Goal: Task Accomplishment & Management: Use online tool/utility

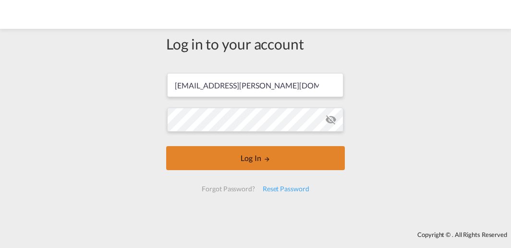
click at [239, 158] on button "Log In" at bounding box center [255, 158] width 179 height 24
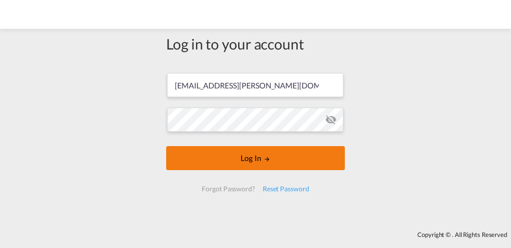
click at [225, 152] on button "Log In" at bounding box center [255, 158] width 179 height 24
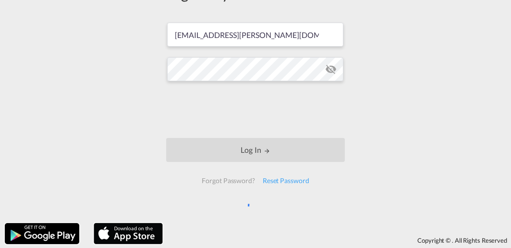
scroll to position [61, 0]
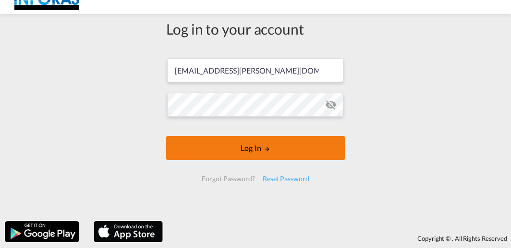
scroll to position [23, 0]
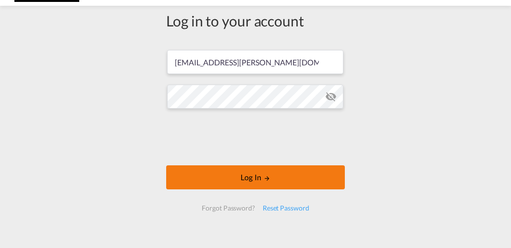
click at [252, 178] on button "Log In" at bounding box center [255, 177] width 179 height 24
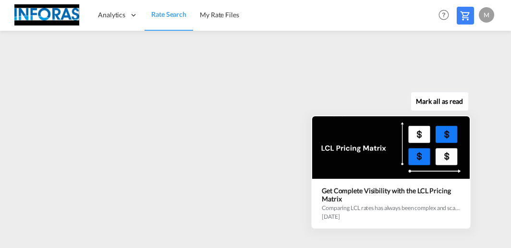
click at [480, 171] on div "Mark all as read Get Complete Visibility with the LCL Pricing Matrix Comparing …" at bounding box center [394, 158] width 174 height 139
click at [479, 156] on div "Mark all as read Get Complete Visibility with the LCL Pricing Matrix Comparing …" at bounding box center [394, 158] width 174 height 139
click at [429, 200] on div "Get Complete Visibility with the LCL Pricing Matrix" at bounding box center [391, 194] width 138 height 16
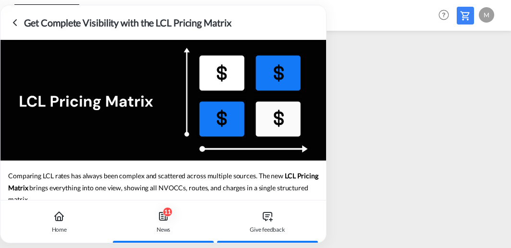
click at [307, 201] on div "Give feedback" at bounding box center [268, 221] width 98 height 42
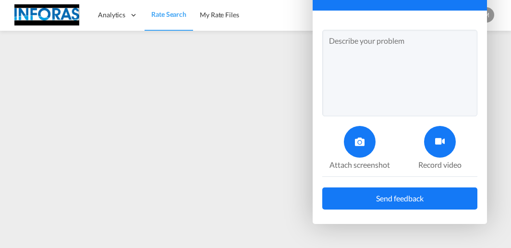
drag, startPoint x: 350, startPoint y: 216, endPoint x: 343, endPoint y: 215, distance: 7.3
click at [350, 216] on div "Send us your feedback × Attach screenshot Record video Send feedback" at bounding box center [400, 90] width 174 height 268
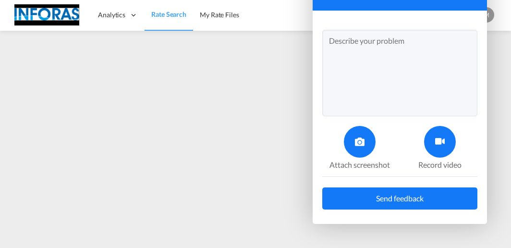
drag, startPoint x: 432, startPoint y: 11, endPoint x: 361, endPoint y: 21, distance: 71.4
click at [364, 21] on div "Send us your feedback × Attach screenshot Record video Send feedback" at bounding box center [400, 83] width 174 height 254
drag, startPoint x: 361, startPoint y: 21, endPoint x: 300, endPoint y: 34, distance: 62.8
click at [313, 34] on div "Send us your feedback × Attach screenshot Record video Send feedback" at bounding box center [400, 90] width 174 height 268
